Goal: Book appointment/travel/reservation

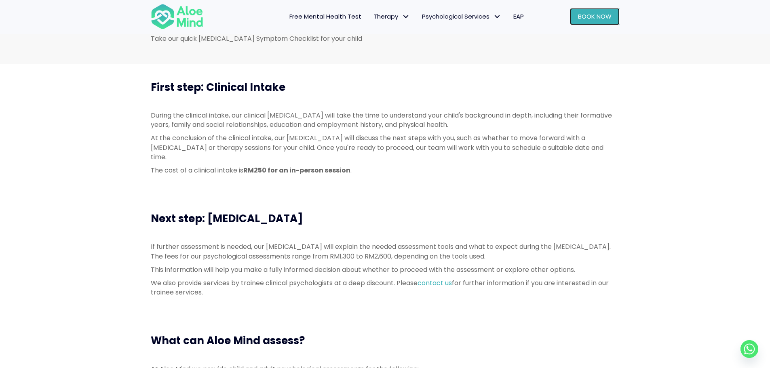
click at [604, 20] on span "Book Now" at bounding box center [595, 16] width 34 height 8
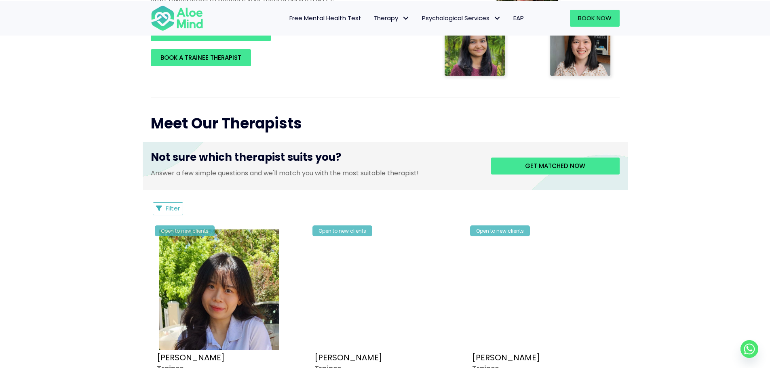
scroll to position [121, 0]
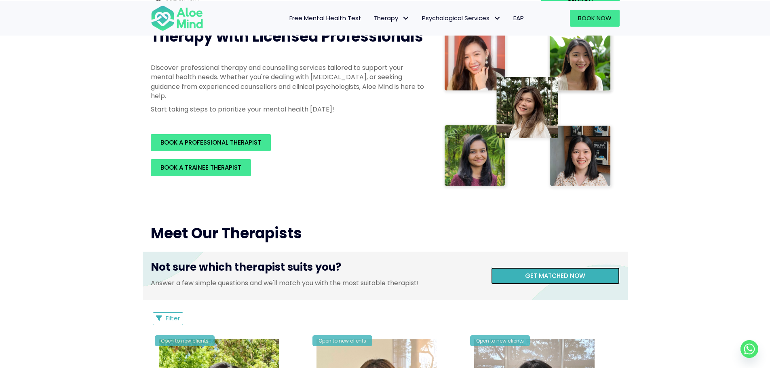
click at [540, 278] on span "Get matched now" at bounding box center [555, 276] width 60 height 8
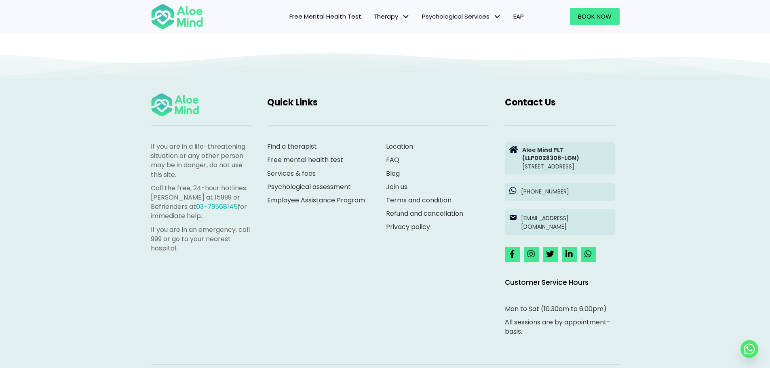
scroll to position [83, 0]
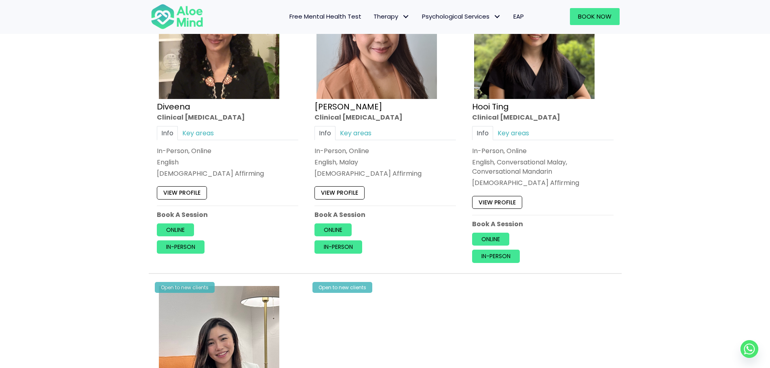
scroll to position [445, 0]
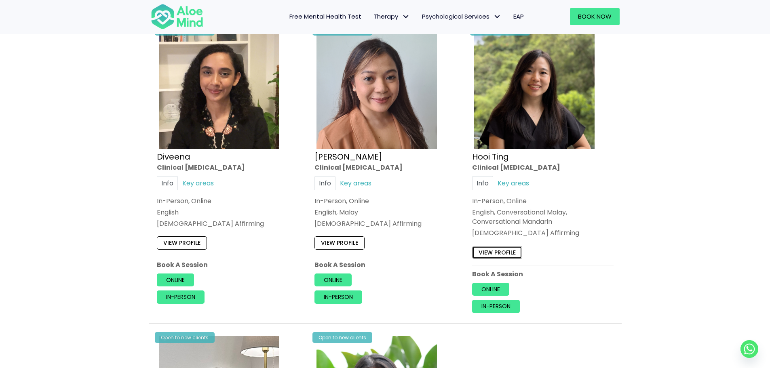
click at [497, 255] on link "View profile" at bounding box center [497, 252] width 50 height 13
click at [339, 243] on link "View profile" at bounding box center [339, 243] width 50 height 13
click at [195, 185] on link "Key areas" at bounding box center [198, 183] width 40 height 14
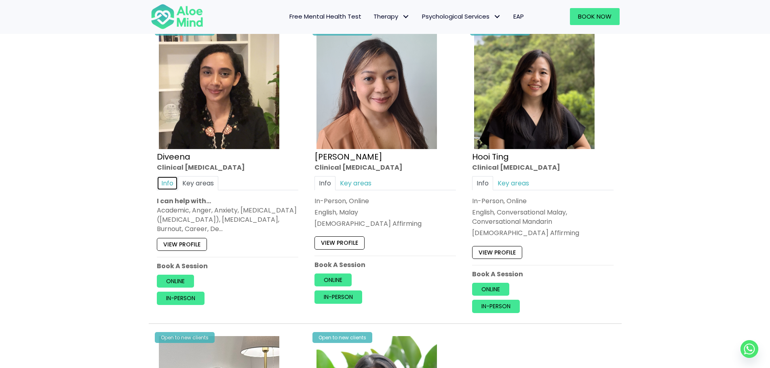
click at [167, 182] on link "Info" at bounding box center [167, 183] width 21 height 14
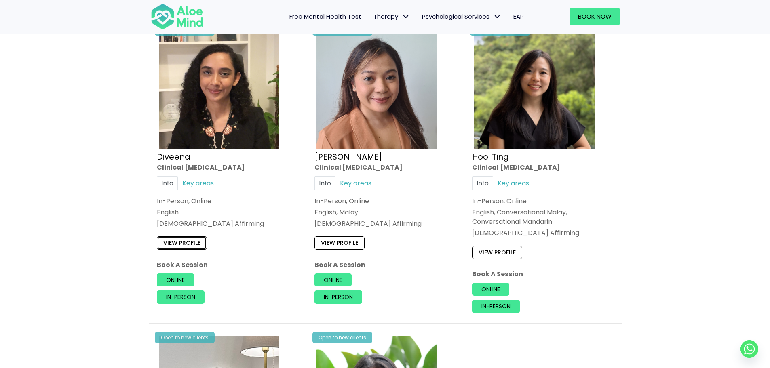
click at [188, 244] on link "View profile" at bounding box center [182, 243] width 50 height 13
click at [338, 285] on link "Online" at bounding box center [332, 280] width 37 height 13
click at [485, 293] on link "Online" at bounding box center [490, 289] width 37 height 13
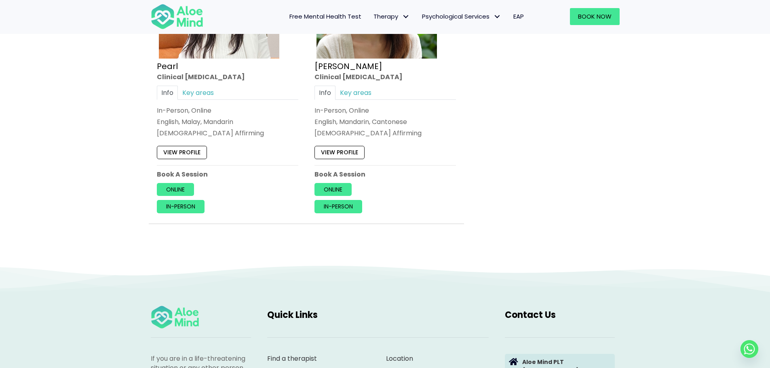
scroll to position [849, 0]
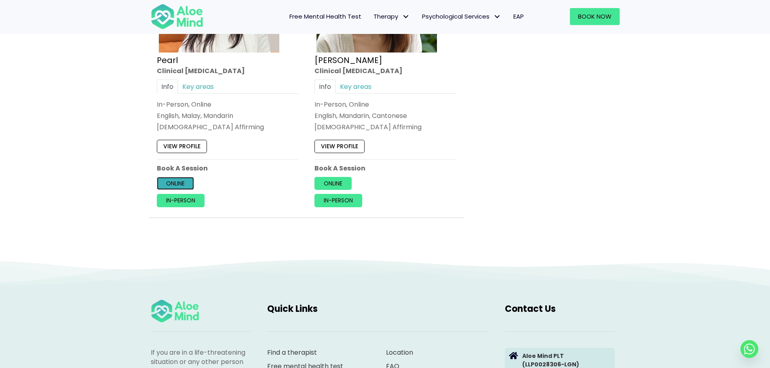
click at [185, 184] on link "Online" at bounding box center [175, 183] width 37 height 13
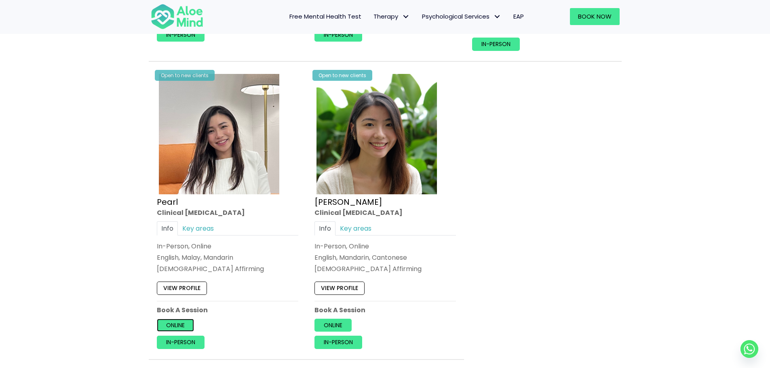
scroll to position [930, 0]
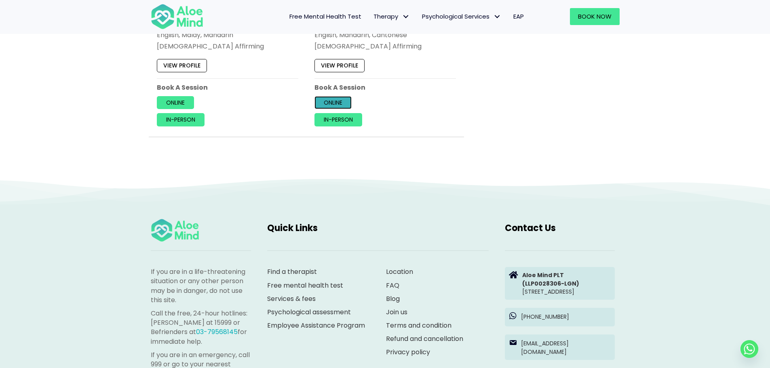
click at [318, 99] on link "Online" at bounding box center [332, 102] width 37 height 13
click at [172, 117] on link "In-person" at bounding box center [181, 119] width 48 height 13
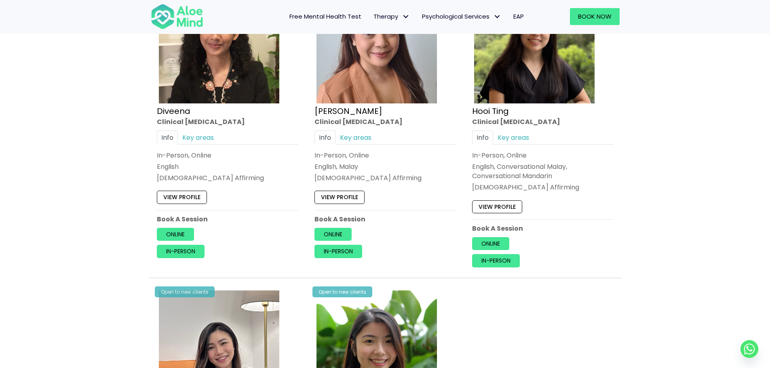
scroll to position [525, 0]
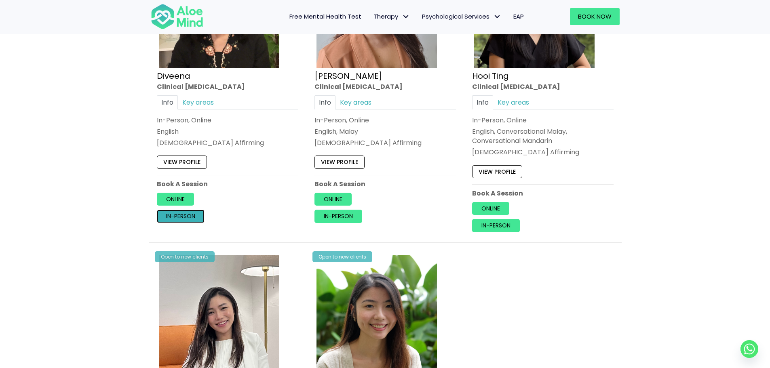
click at [177, 218] on link "In-person" at bounding box center [181, 216] width 48 height 13
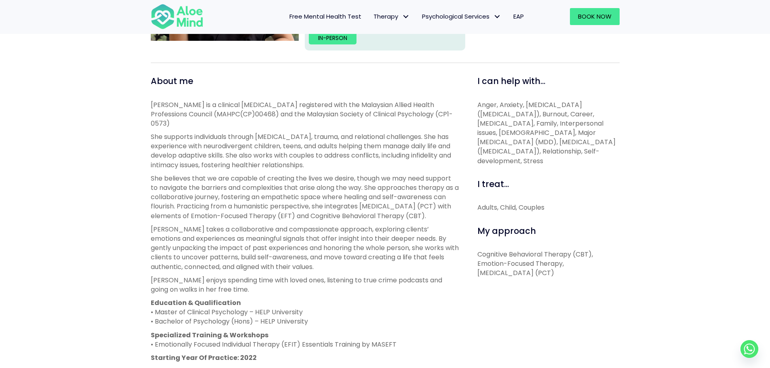
scroll to position [243, 0]
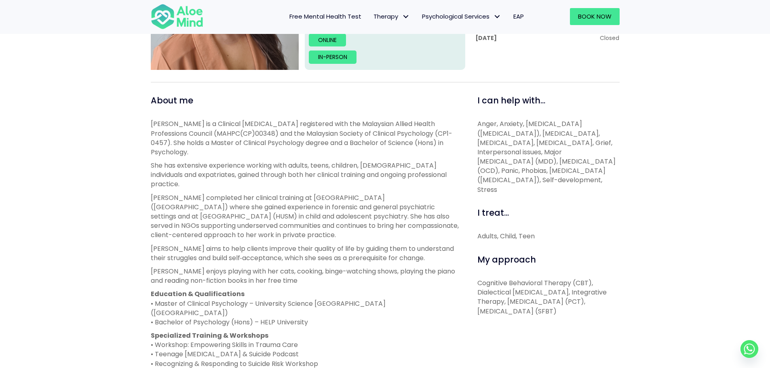
scroll to position [40, 0]
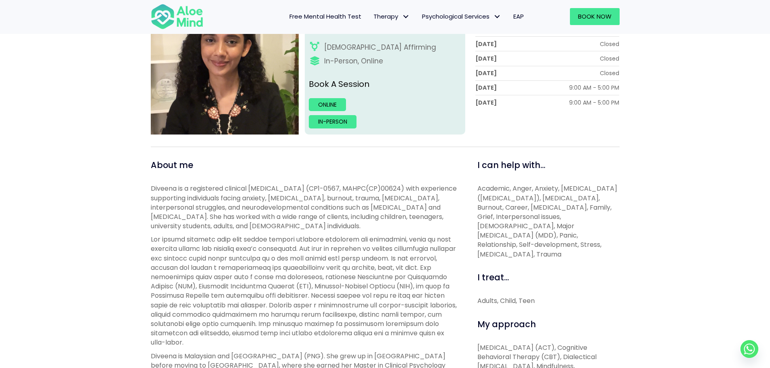
scroll to position [81, 0]
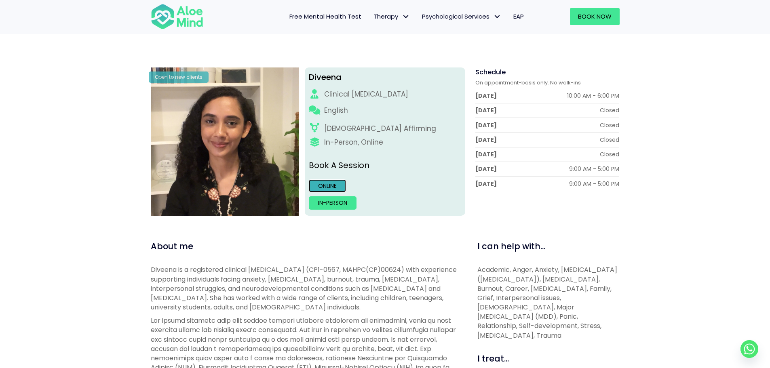
click at [317, 187] on link "Online" at bounding box center [327, 185] width 37 height 13
